Goal: Information Seeking & Learning: Find specific fact

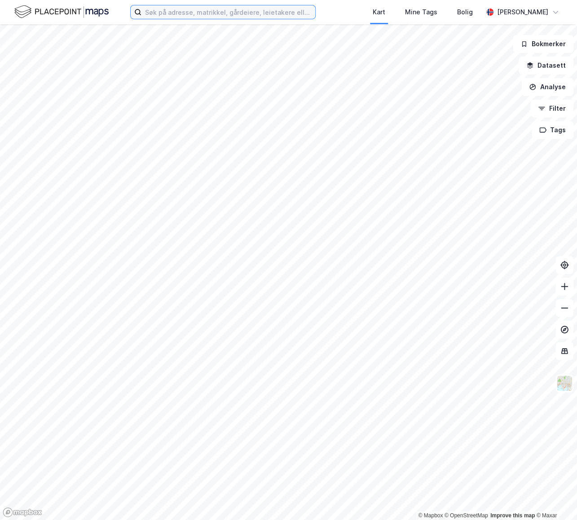
drag, startPoint x: 152, startPoint y: 13, endPoint x: 157, endPoint y: 16, distance: 5.8
click at [152, 13] on input at bounding box center [228, 11] width 174 height 13
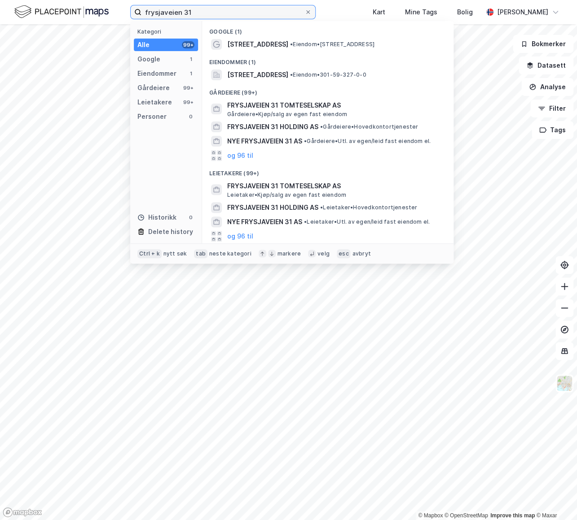
type input "frysjaveien 31"
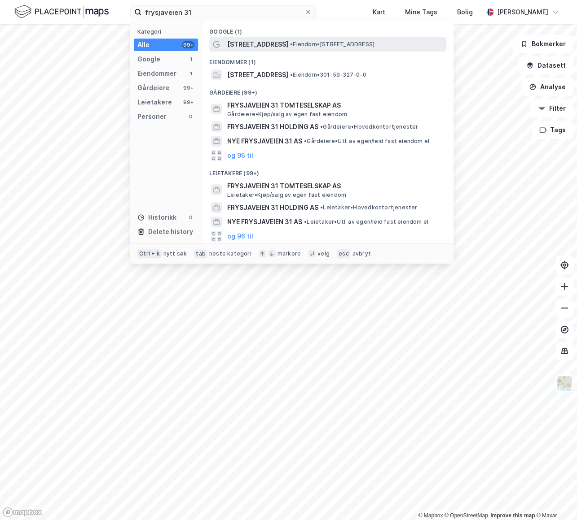
click at [336, 44] on span "• Eiendom • [STREET_ADDRESS]" at bounding box center [332, 44] width 84 height 7
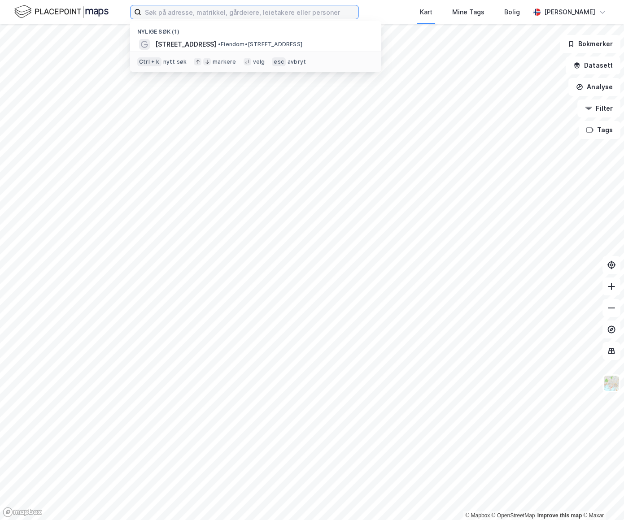
click at [264, 14] on input at bounding box center [249, 11] width 217 height 13
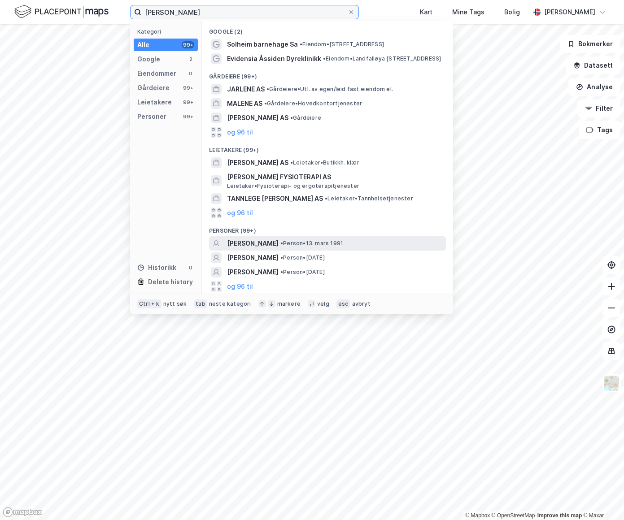
type input "sara marlene solheim"
click at [322, 242] on span "• Person • 13. mars 1991" at bounding box center [311, 243] width 63 height 7
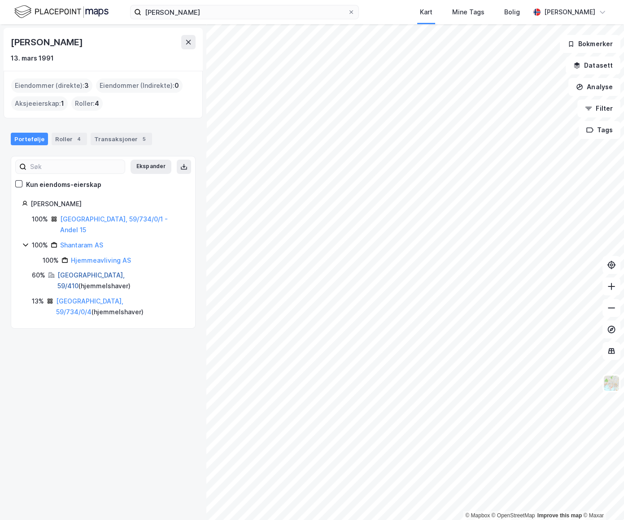
click at [83, 271] on link "Oslo, 59/410" at bounding box center [90, 280] width 67 height 18
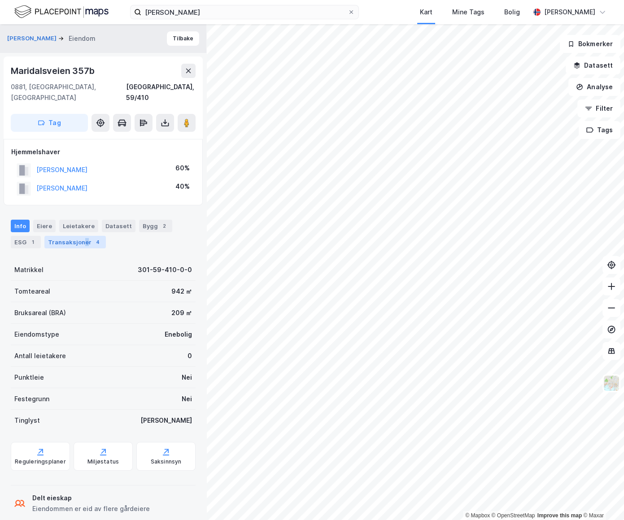
click at [83, 236] on div "Transaksjoner 4" at bounding box center [74, 242] width 61 height 13
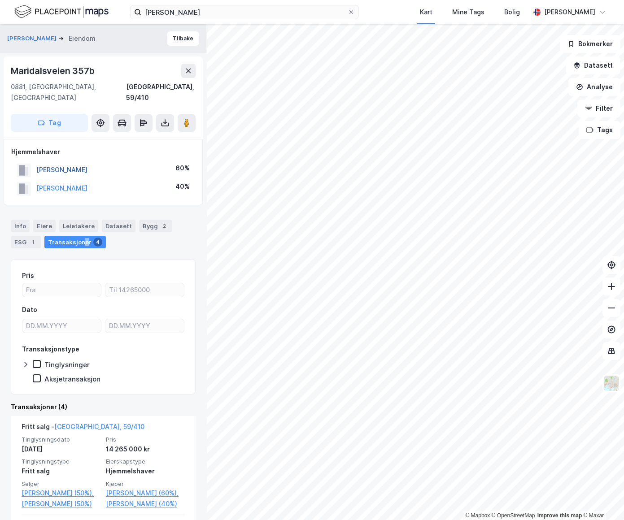
click at [0, 0] on button "SOLHEIM SARA MARLENE" at bounding box center [0, 0] width 0 height 0
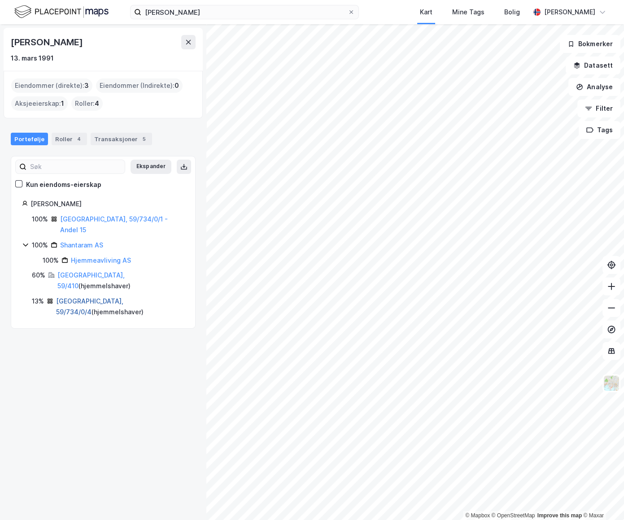
click at [83, 297] on link "Oslo, 59/734/0/4" at bounding box center [89, 306] width 67 height 18
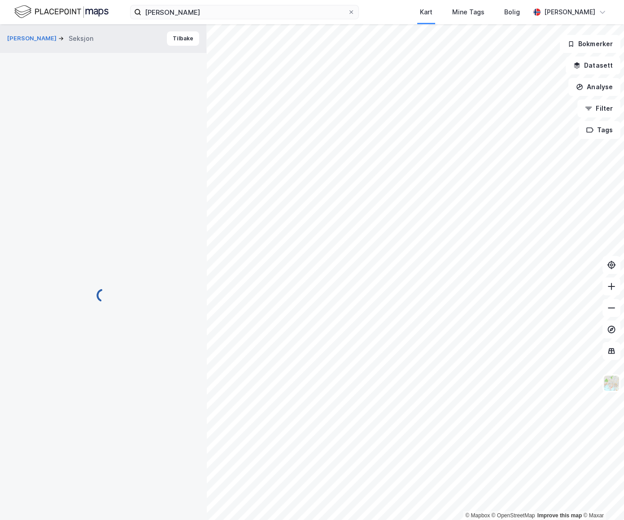
scroll to position [0, 0]
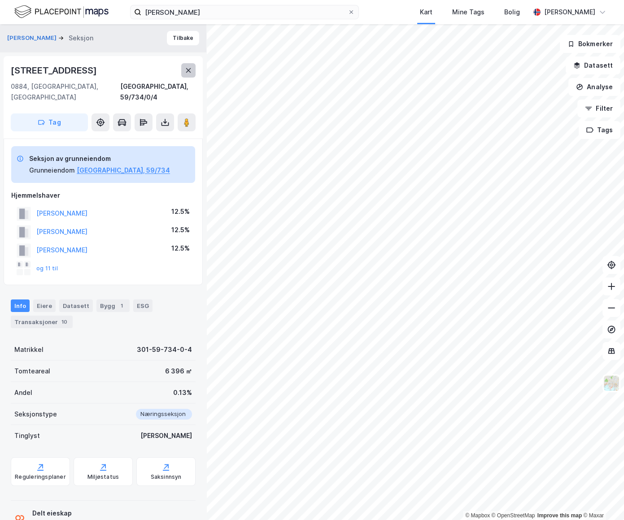
click at [192, 68] on button at bounding box center [188, 70] width 14 height 14
